Goal: Communication & Community: Answer question/provide support

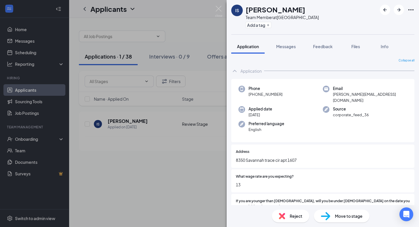
scroll to position [402, 0]
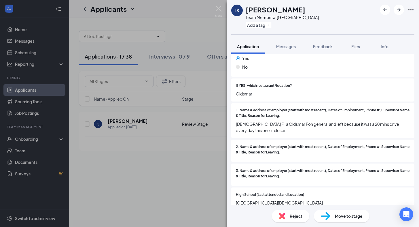
click at [220, 9] on img at bounding box center [218, 11] width 7 height 11
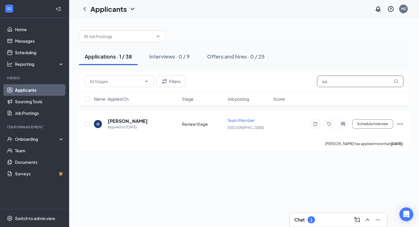
click at [332, 79] on input "isa" at bounding box center [360, 81] width 86 height 12
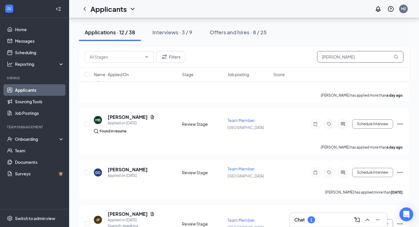
scroll to position [167, 0]
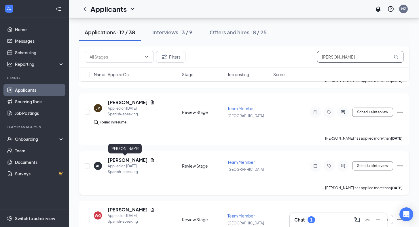
type input "[PERSON_NAME]"
click at [116, 160] on h5 "[PERSON_NAME]" at bounding box center [128, 160] width 40 height 6
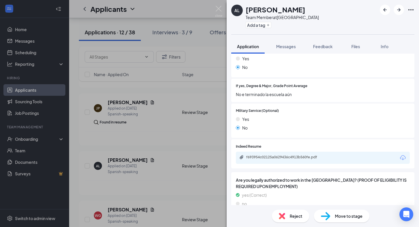
scroll to position [431, 0]
click at [246, 155] on div "f693954c02125a0629436c4913b560fe.pdf" at bounding box center [286, 157] width 81 height 5
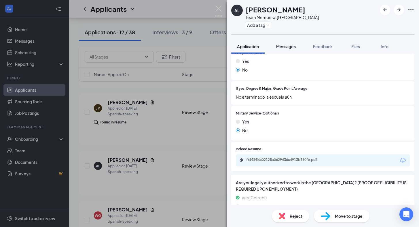
click at [274, 47] on button "Messages" at bounding box center [285, 46] width 31 height 14
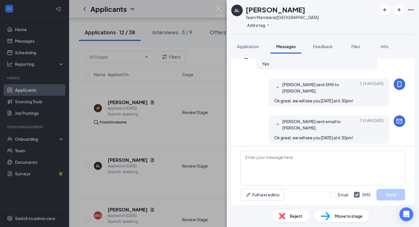
scroll to position [254, 0]
click at [218, 12] on img at bounding box center [218, 11] width 7 height 11
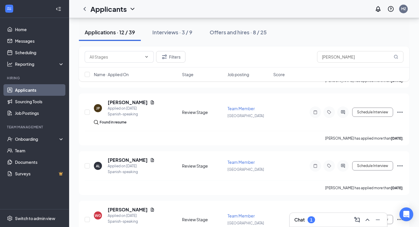
click at [327, 220] on div "Chat 1" at bounding box center [338, 219] width 88 height 9
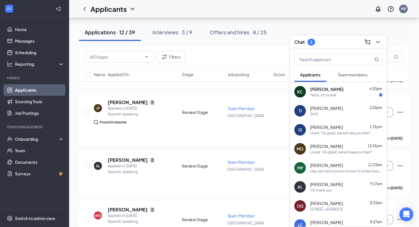
click at [339, 90] on div "[PERSON_NAME] 6:20pm" at bounding box center [346, 89] width 72 height 6
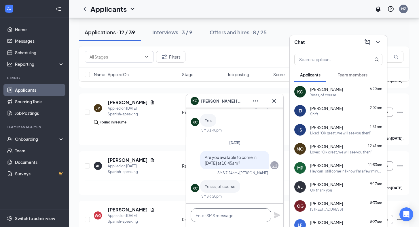
click at [225, 213] on textarea at bounding box center [231, 215] width 81 height 14
type textarea "Ok great, we will see you then!"
click at [276, 214] on icon "Plane" at bounding box center [277, 215] width 6 height 6
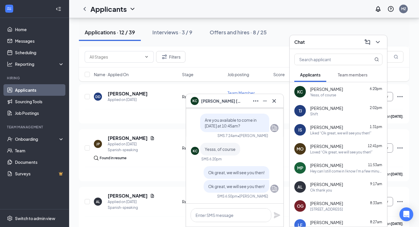
scroll to position [118, 0]
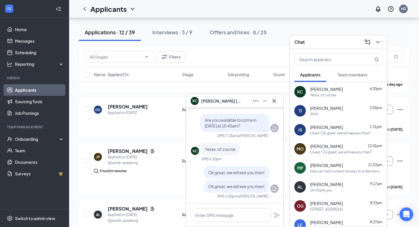
click at [341, 117] on div "[PERSON_NAME] Tekeelan [PERSON_NAME] 2:02pm Shift" at bounding box center [338, 110] width 97 height 19
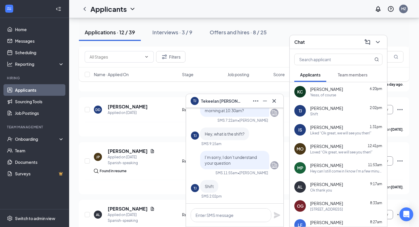
click at [326, 130] on span "[PERSON_NAME]" at bounding box center [326, 127] width 33 height 6
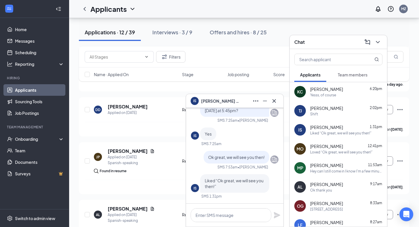
click at [252, 100] on button at bounding box center [255, 100] width 9 height 9
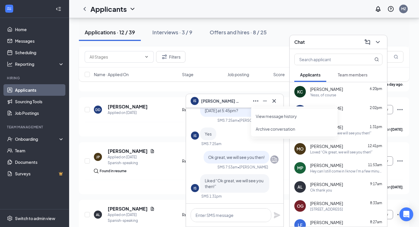
click at [226, 100] on span "[PERSON_NAME]" at bounding box center [221, 101] width 40 height 6
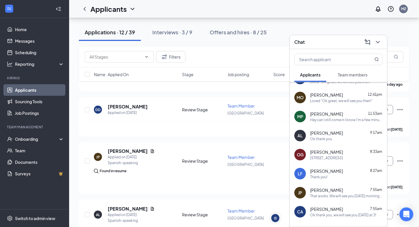
scroll to position [52, 0]
click at [317, 131] on span "[PERSON_NAME]" at bounding box center [326, 132] width 33 height 6
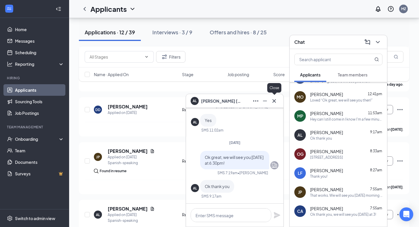
click at [275, 101] on icon "Cross" at bounding box center [274, 100] width 7 height 7
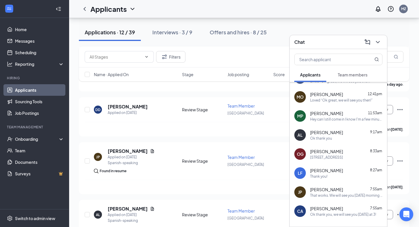
click at [321, 171] on span "[PERSON_NAME]" at bounding box center [326, 170] width 33 height 6
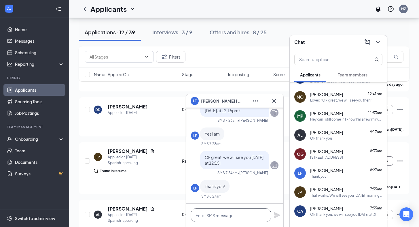
click at [211, 213] on textarea at bounding box center [231, 215] width 81 height 14
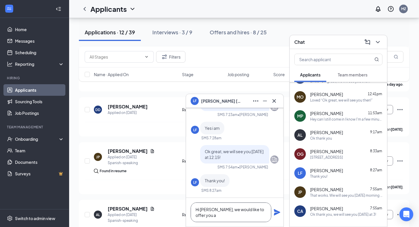
scroll to position [0, 0]
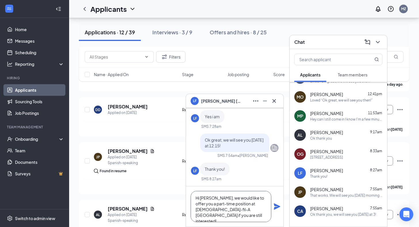
type textarea "Hi [PERSON_NAME], we would like to offer you a part-time position at [DEMOGRAPH…"
click at [277, 203] on icon "Plane" at bounding box center [276, 206] width 7 height 7
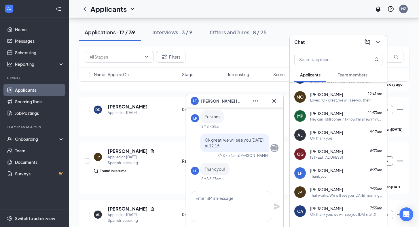
scroll to position [0, 0]
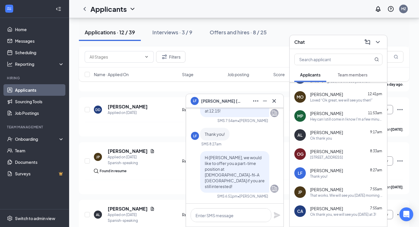
click at [323, 157] on div "[STREET_ADDRESS]" at bounding box center [326, 157] width 33 height 5
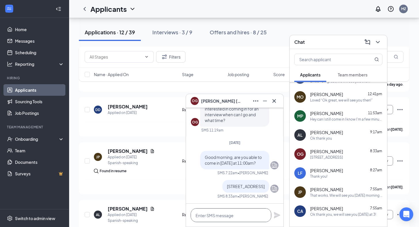
click at [214, 217] on textarea at bounding box center [231, 215] width 81 height 14
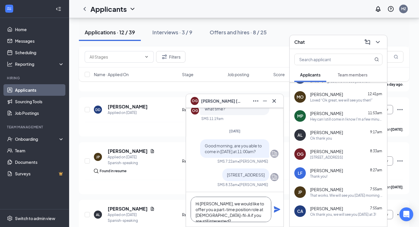
type textarea "Hi [PERSON_NAME], we would like to offer you a part-time position role at [DEMO…"
click at [277, 208] on icon "Plane" at bounding box center [277, 209] width 6 height 6
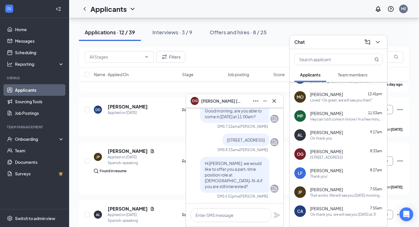
scroll to position [0, 0]
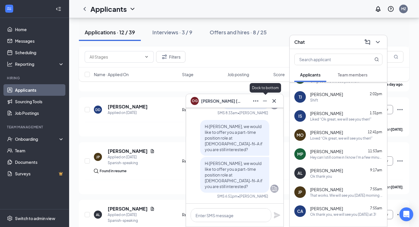
click at [275, 101] on icon "Cross" at bounding box center [274, 100] width 7 height 7
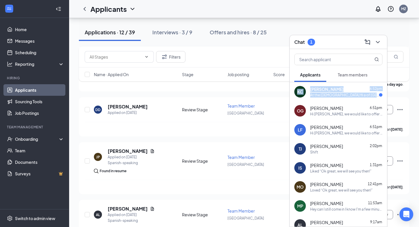
click at [347, 89] on div "[PERSON_NAME] 6:52pm" at bounding box center [346, 89] width 72 height 6
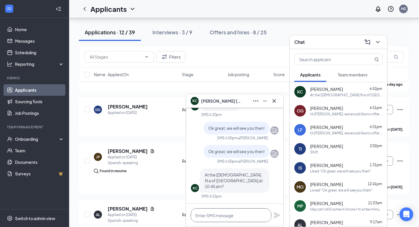
click at [225, 216] on textarea at bounding box center [231, 215] width 81 height 14
type textarea "Yes that is correct."
click at [276, 216] on icon "Plane" at bounding box center [277, 215] width 6 height 6
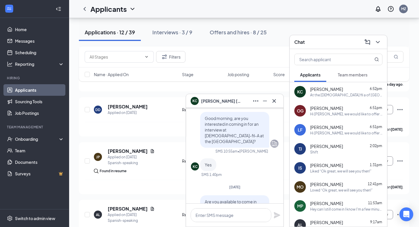
scroll to position [-154, 0]
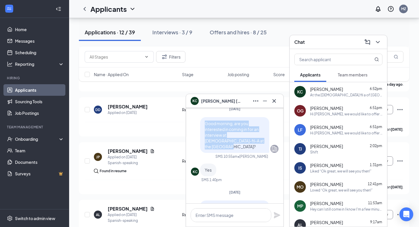
drag, startPoint x: 250, startPoint y: 151, endPoint x: 202, endPoint y: 134, distance: 50.9
click at [202, 134] on div "Good morning, are you interested in coming in for an interview at [DEMOGRAPHIC_…" at bounding box center [234, 135] width 69 height 36
copy span "Good morning, are you interested in coming in for an interview at [DEMOGRAPHIC_…"
click at [275, 98] on icon "Cross" at bounding box center [274, 100] width 7 height 7
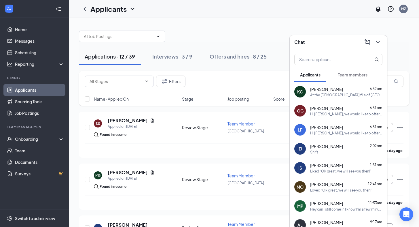
scroll to position [0, 0]
click at [377, 44] on icon "ChevronDown" at bounding box center [377, 42] width 7 height 7
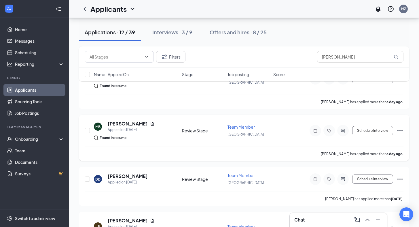
scroll to position [47, 0]
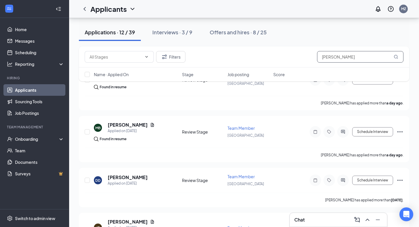
click at [333, 57] on input "[PERSON_NAME]" at bounding box center [360, 57] width 86 height 12
type input "a"
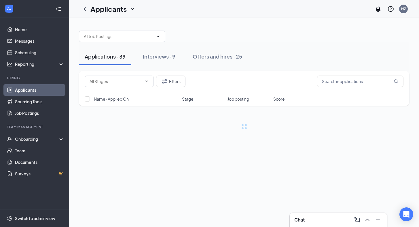
click at [304, 41] on div at bounding box center [244, 33] width 330 height 17
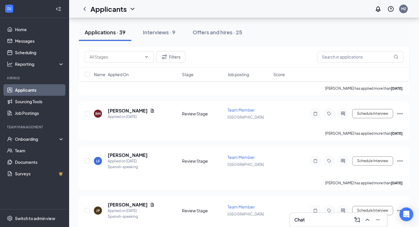
scroll to position [469, 0]
click at [313, 216] on div "Chat 1" at bounding box center [338, 219] width 88 height 9
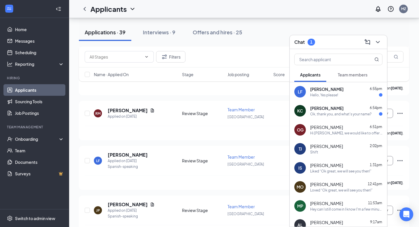
click at [315, 96] on div "Hello, Yes please!" at bounding box center [324, 94] width 28 height 5
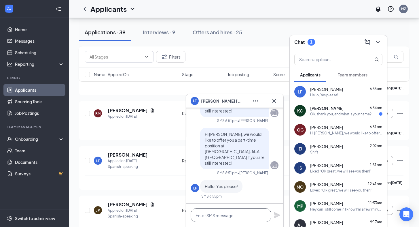
click at [225, 217] on textarea at bounding box center [231, 215] width 81 height 14
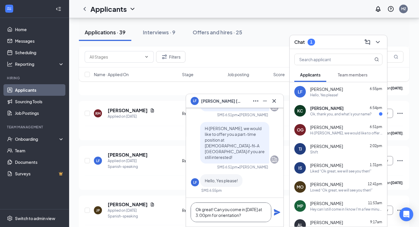
type textarea "Ok great! Can you come in [DATE] at 3:00pm for orientation?"
click at [276, 213] on icon "Plane" at bounding box center [277, 212] width 6 height 6
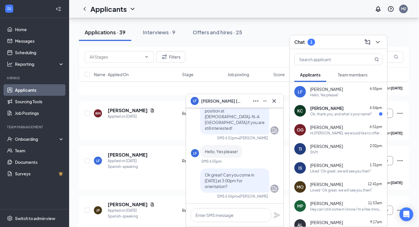
scroll to position [0, 0]
click at [325, 113] on div "Ok, thank you, and what's your name?" at bounding box center [340, 113] width 61 height 5
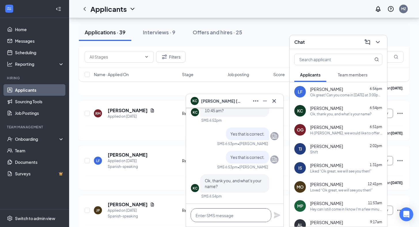
click at [223, 214] on textarea at bounding box center [231, 215] width 81 height 14
type textarea "You can ask for [PERSON_NAME]"
click at [275, 216] on icon "Plane" at bounding box center [277, 215] width 6 height 6
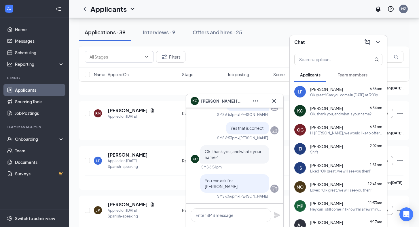
click at [277, 99] on button at bounding box center [273, 100] width 9 height 9
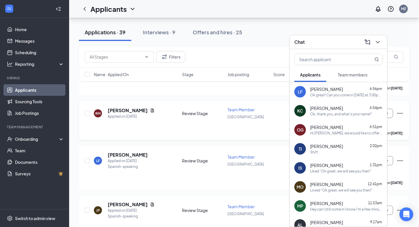
click at [226, 106] on div "RM [PERSON_NAME] Applied on [DATE] Review Stage Team Member [GEOGRAPHIC_DATA] S…" at bounding box center [244, 120] width 330 height 39
click at [247, 89] on div "[PERSON_NAME] has applied more than [DATE] ." at bounding box center [244, 88] width 319 height 14
click at [380, 38] on button at bounding box center [377, 41] width 9 height 9
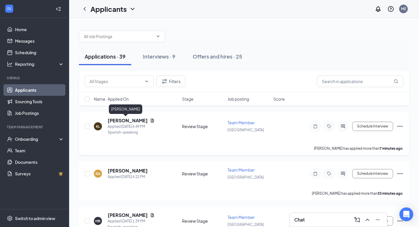
scroll to position [0, 0]
